Goal: Check status: Check status

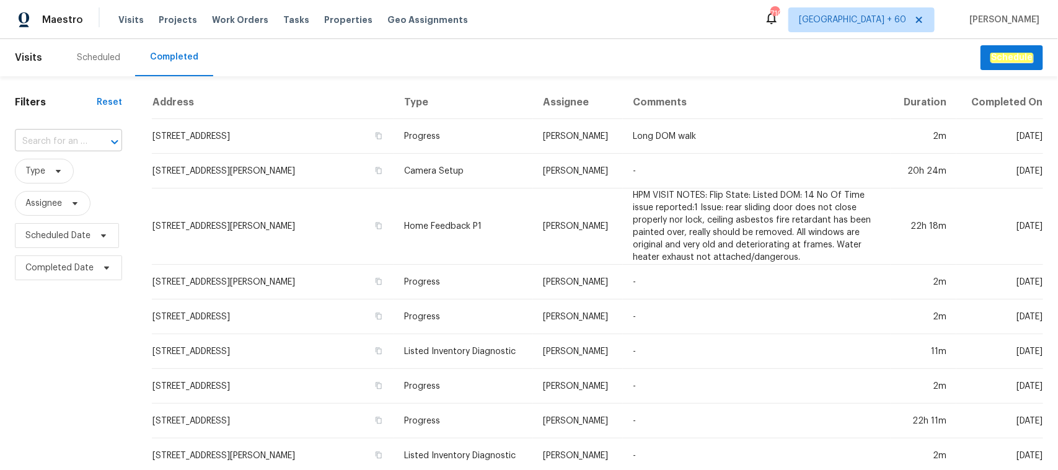
click at [41, 132] on input "text" at bounding box center [51, 141] width 72 height 19
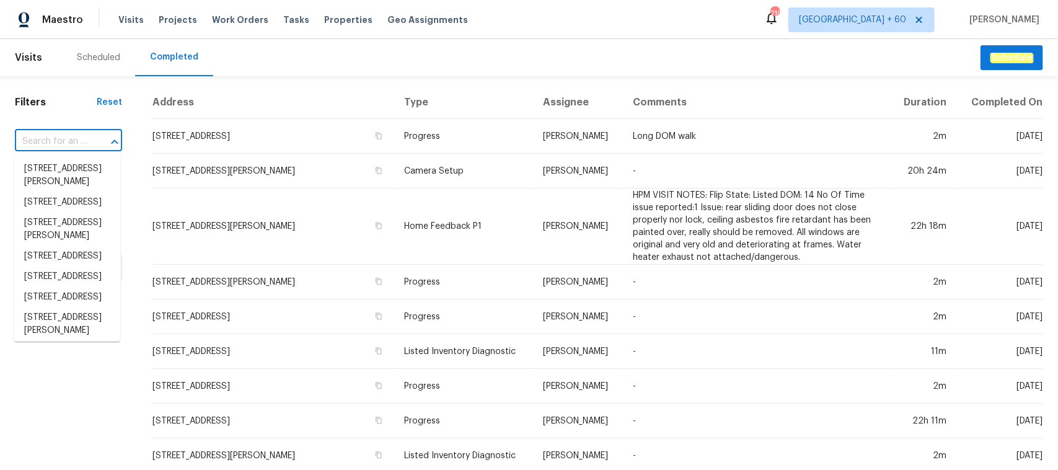
paste input "[STREET_ADDRESS]"
type input "[STREET_ADDRESS]"
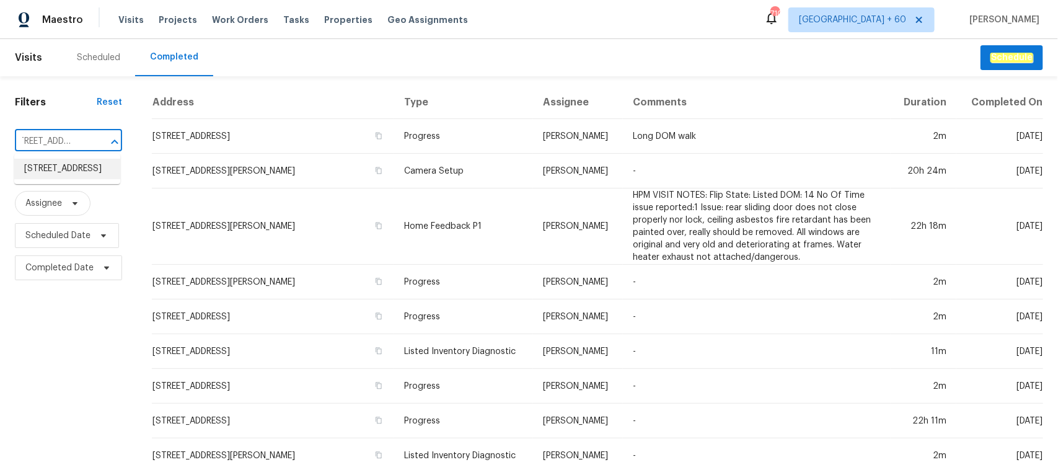
click at [56, 172] on li "[STREET_ADDRESS]" at bounding box center [67, 169] width 106 height 20
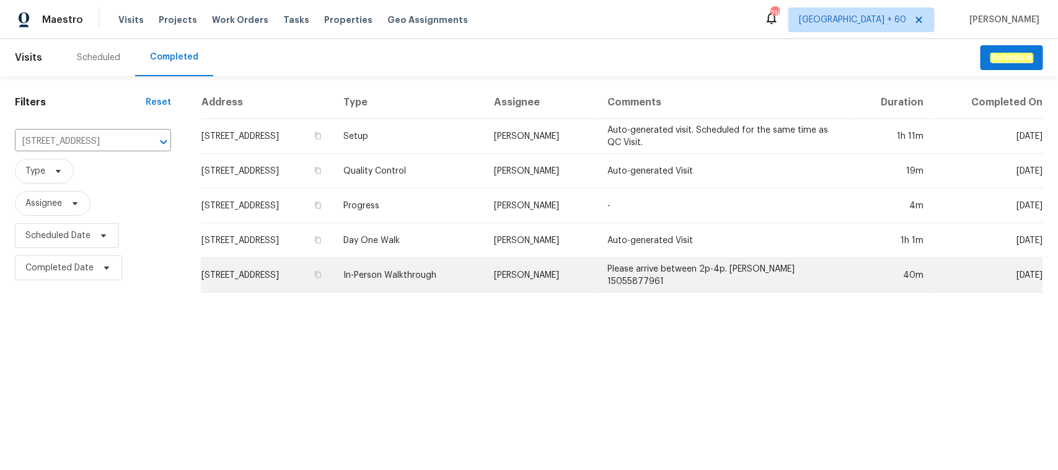
click at [468, 268] on td "In-Person Walkthrough" at bounding box center [408, 275] width 151 height 35
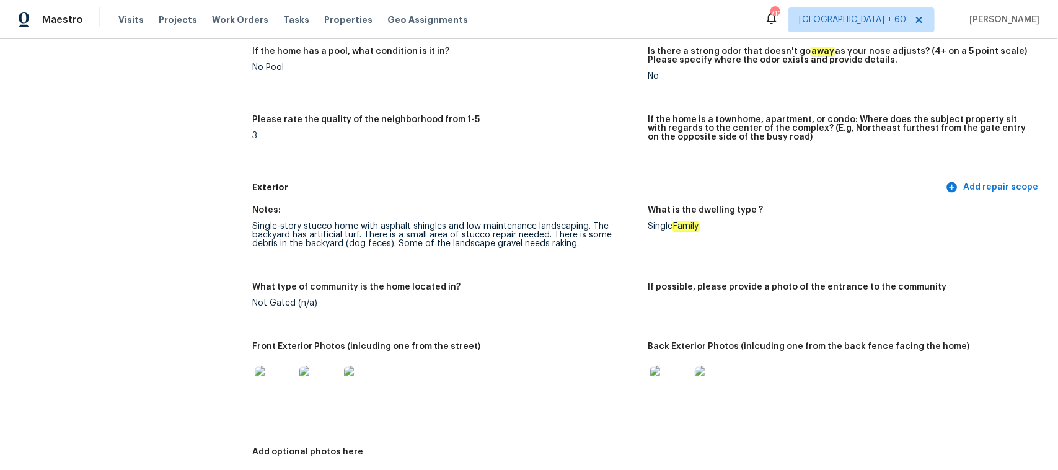
scroll to position [465, 0]
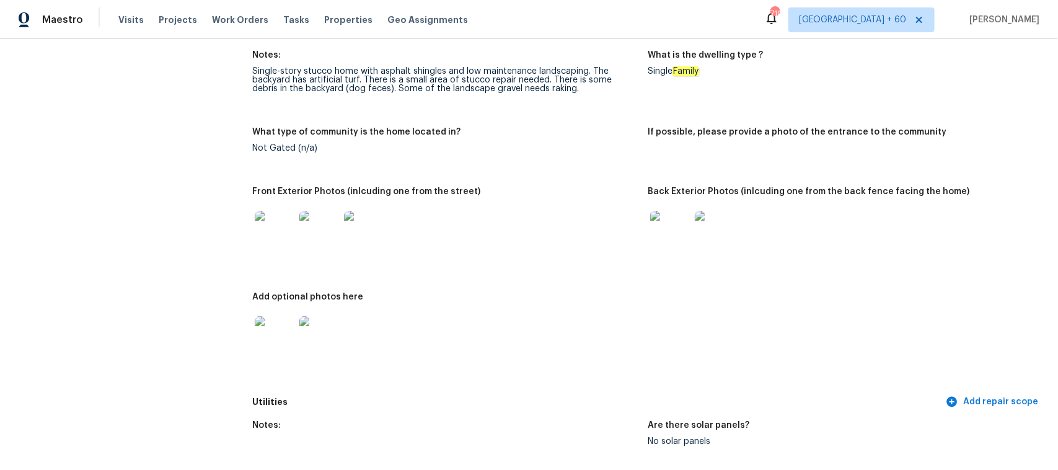
click at [675, 239] on img at bounding box center [670, 231] width 40 height 40
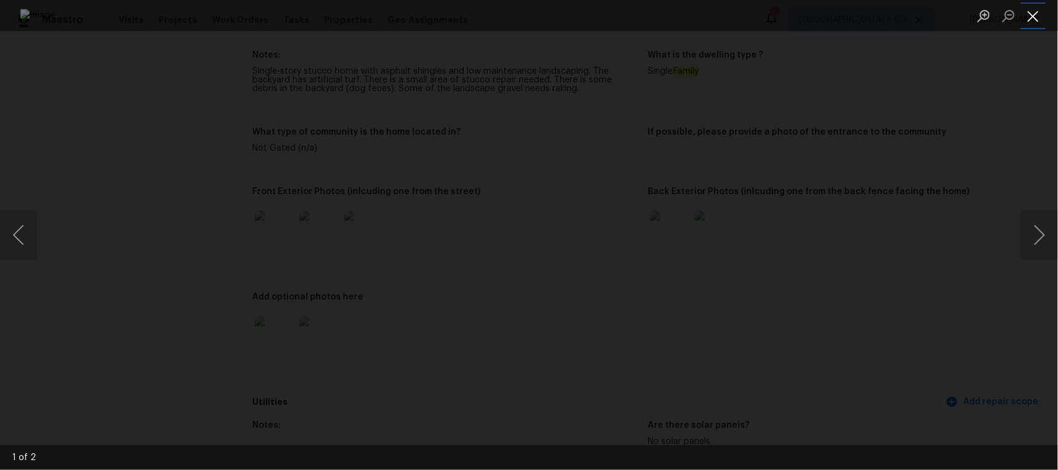
click at [1039, 14] on button "Close lightbox" at bounding box center [1033, 16] width 25 height 22
